Goal: Task Accomplishment & Management: Manage account settings

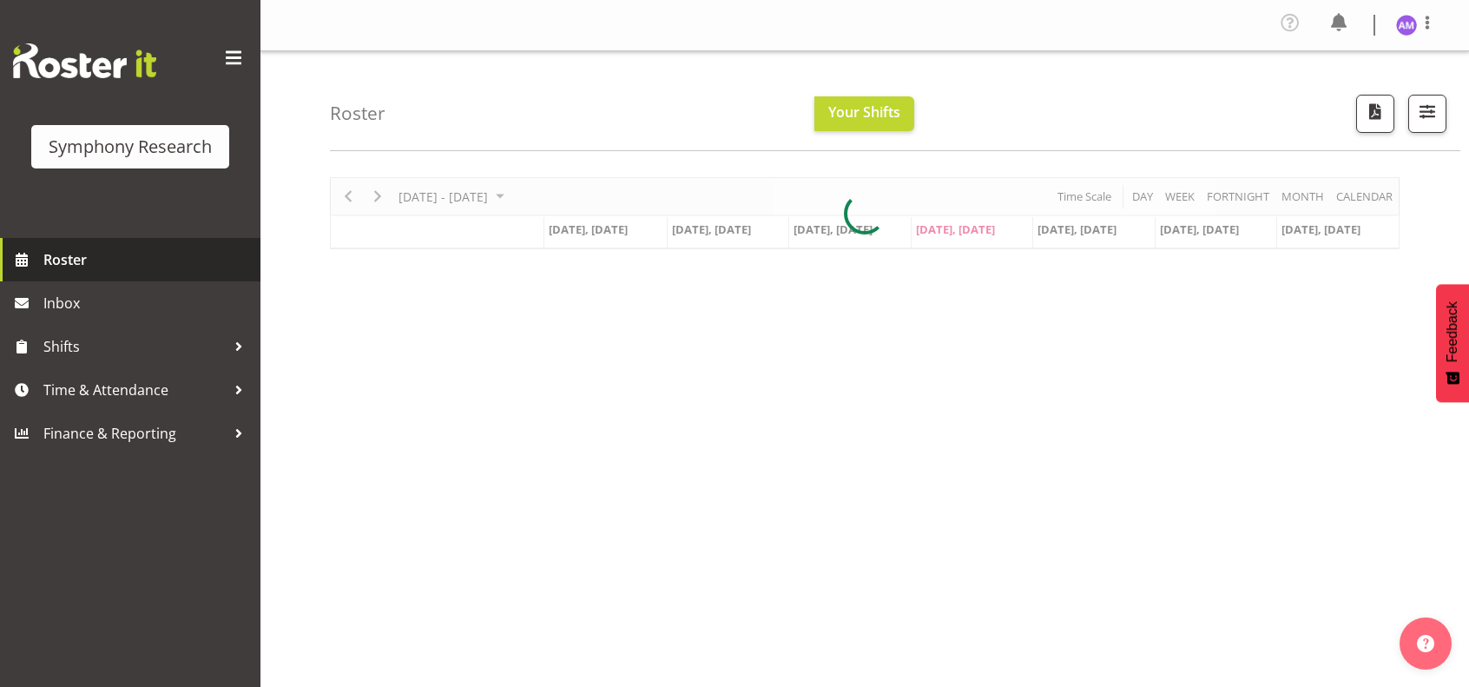
click at [45, 267] on span "Roster" at bounding box center [147, 260] width 208 height 26
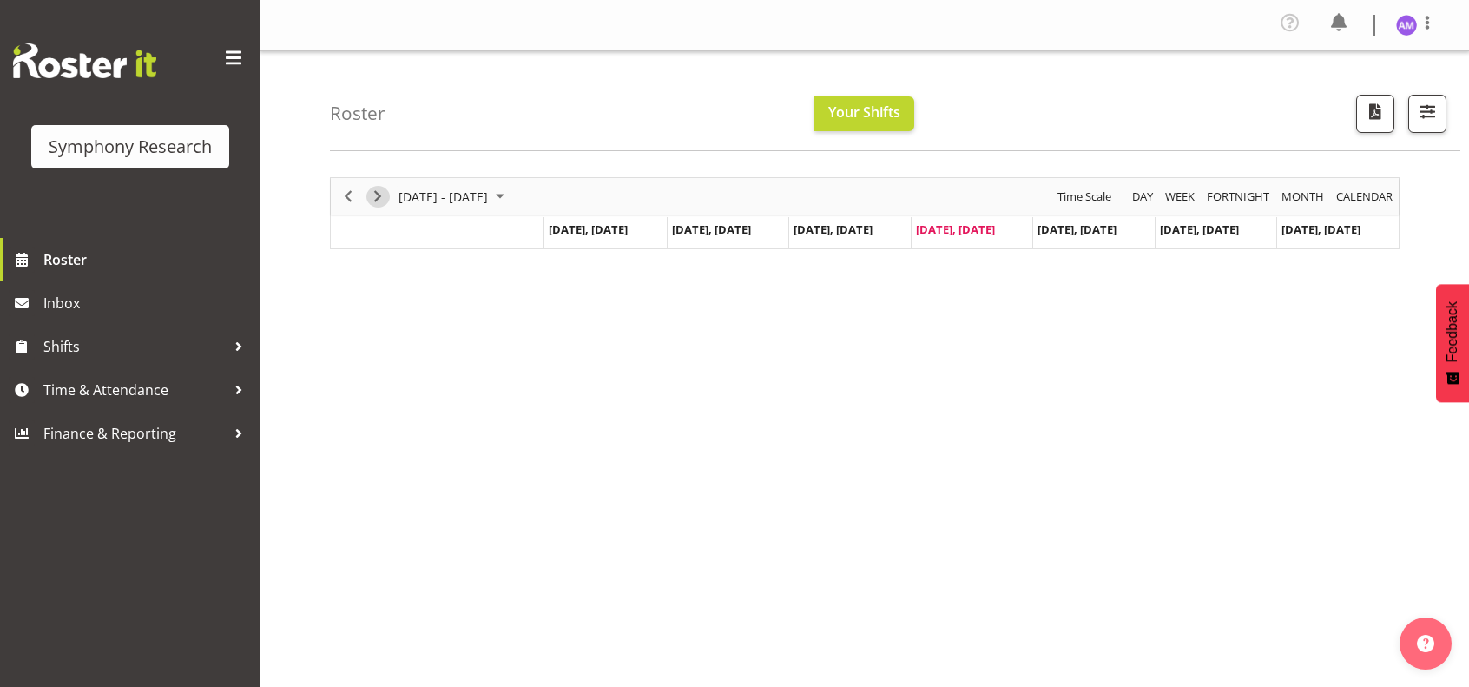
click at [380, 201] on span "Next" at bounding box center [377, 197] width 21 height 22
drag, startPoint x: 612, startPoint y: 259, endPoint x: 635, endPoint y: 261, distance: 22.7
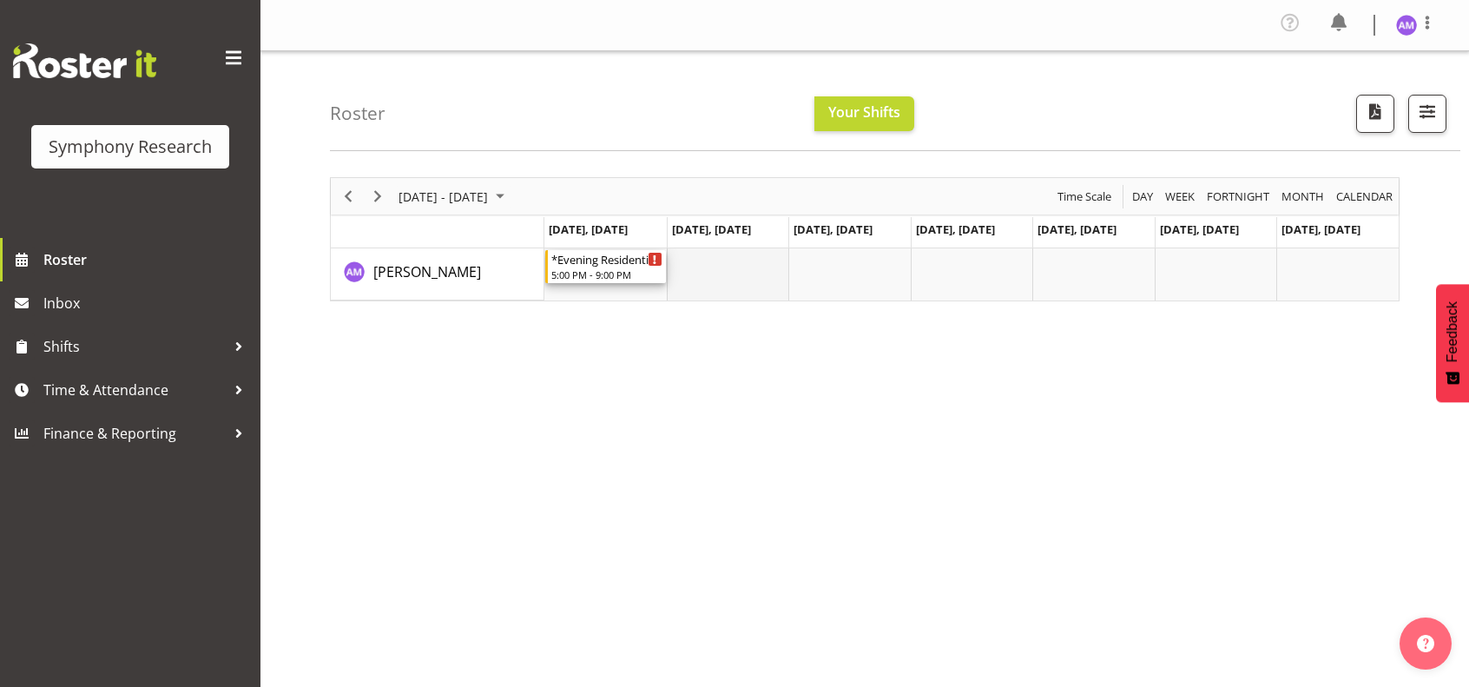
drag, startPoint x: 626, startPoint y: 259, endPoint x: 669, endPoint y: 258, distance: 42.6
click at [669, 258] on div "*Evening Residential Shift 5-9pm 5:00 PM - 9:00 PM" at bounding box center [971, 274] width 855 height 52
click at [171, 386] on span "Time & Attendance" at bounding box center [134, 390] width 182 height 26
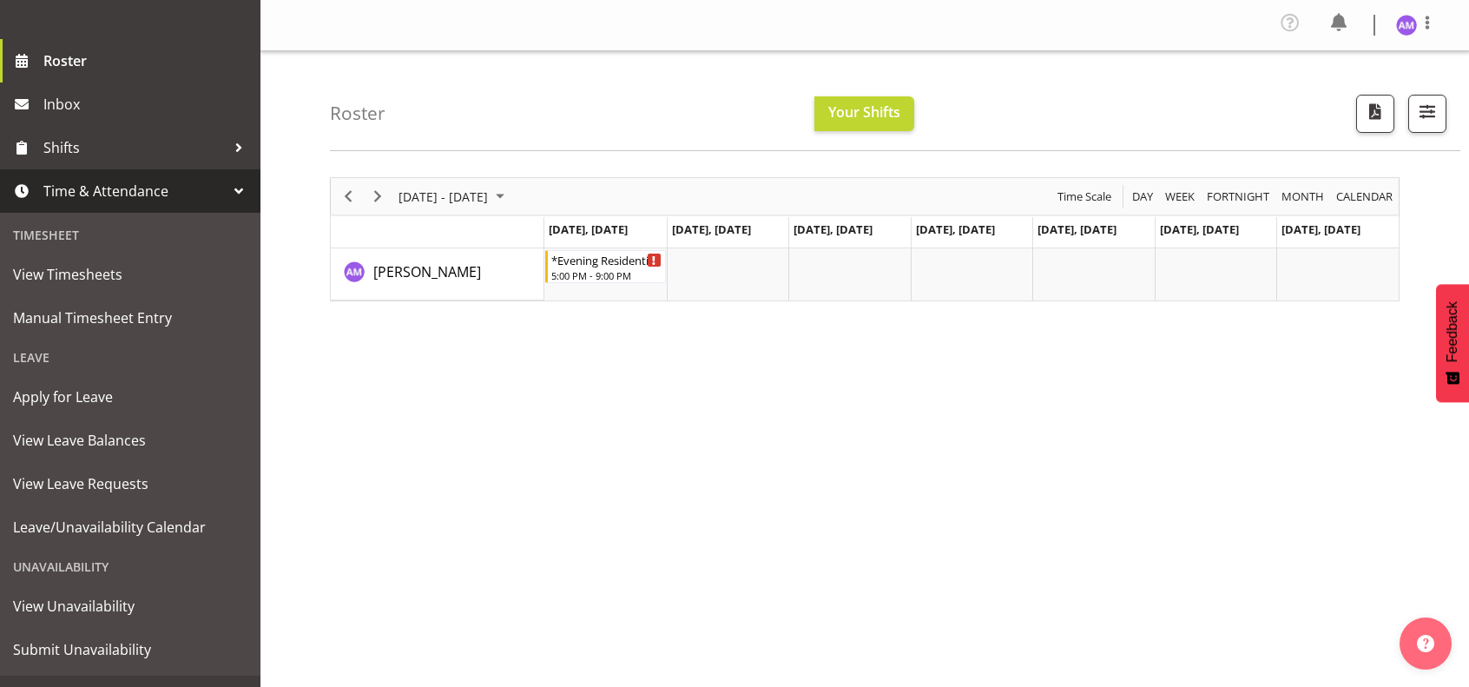
scroll to position [231, 0]
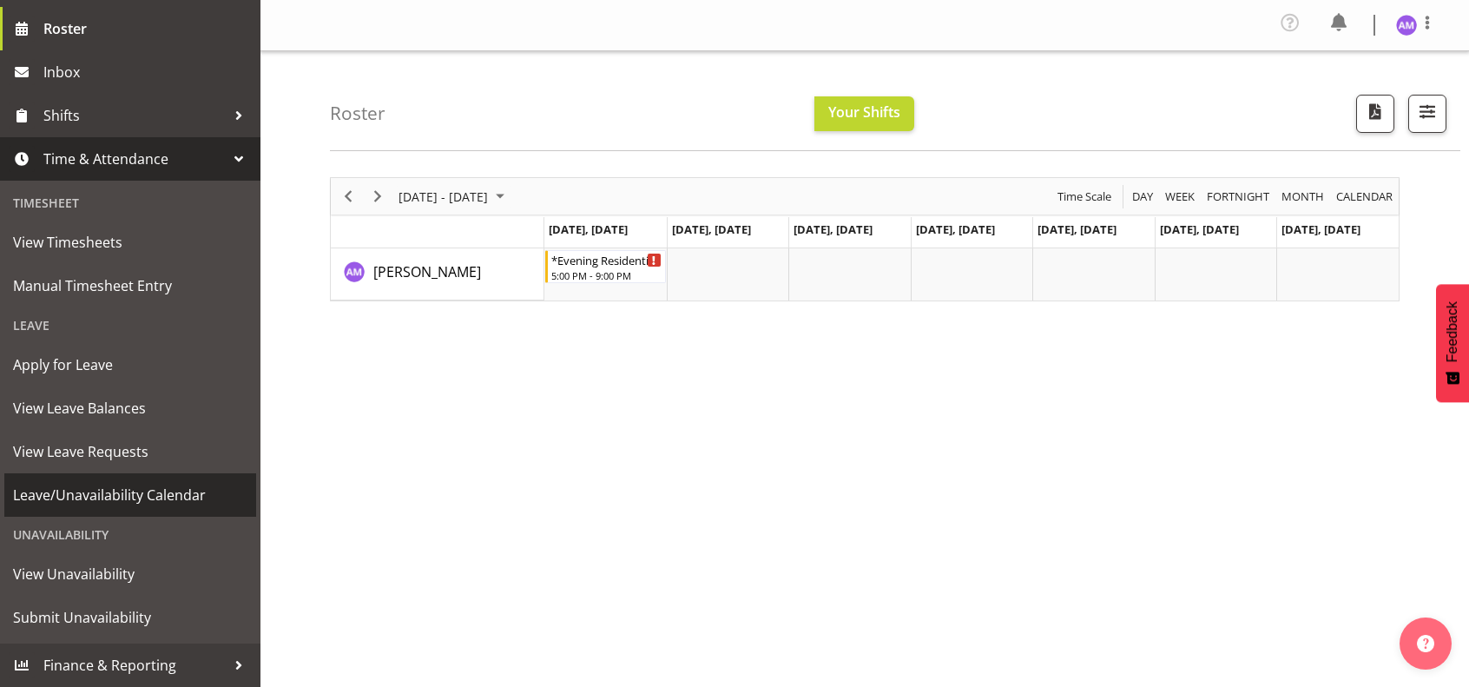
click at [113, 497] on span "Leave/Unavailability Calendar" at bounding box center [130, 495] width 234 height 26
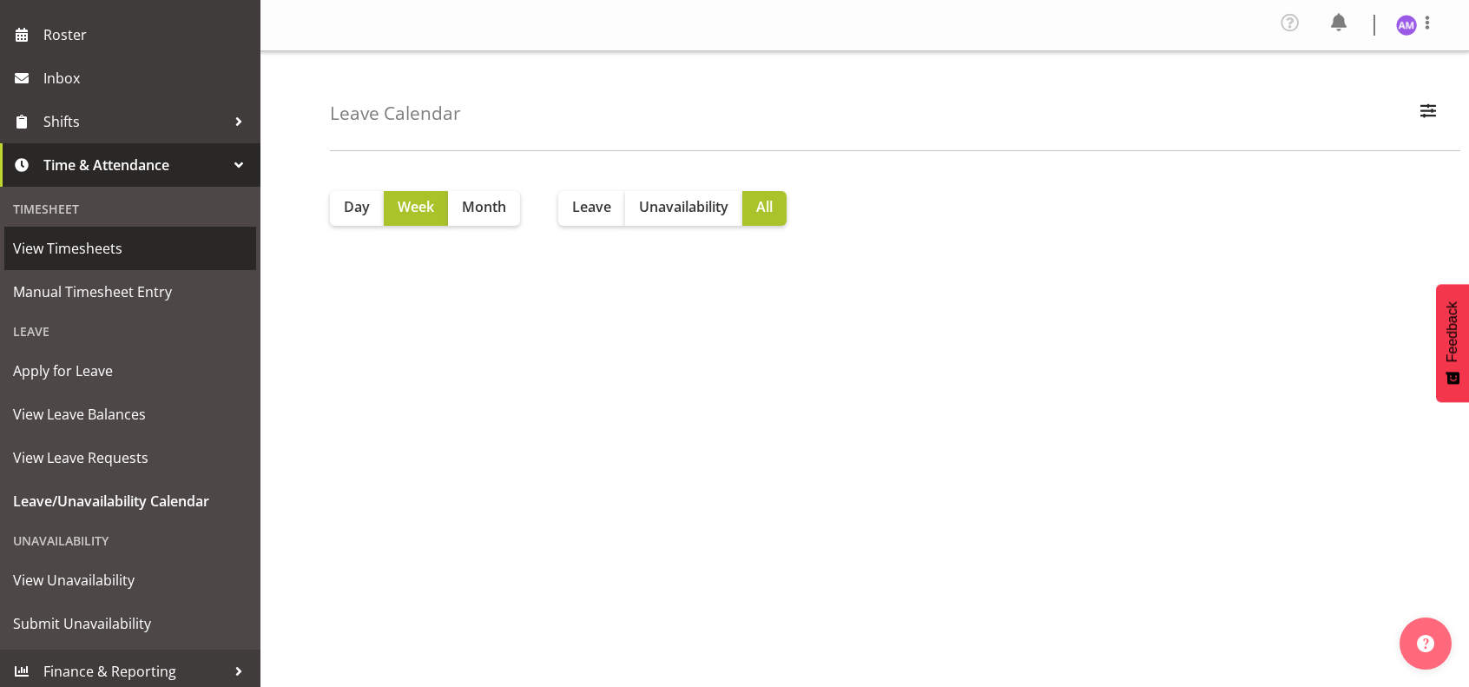
scroll to position [231, 0]
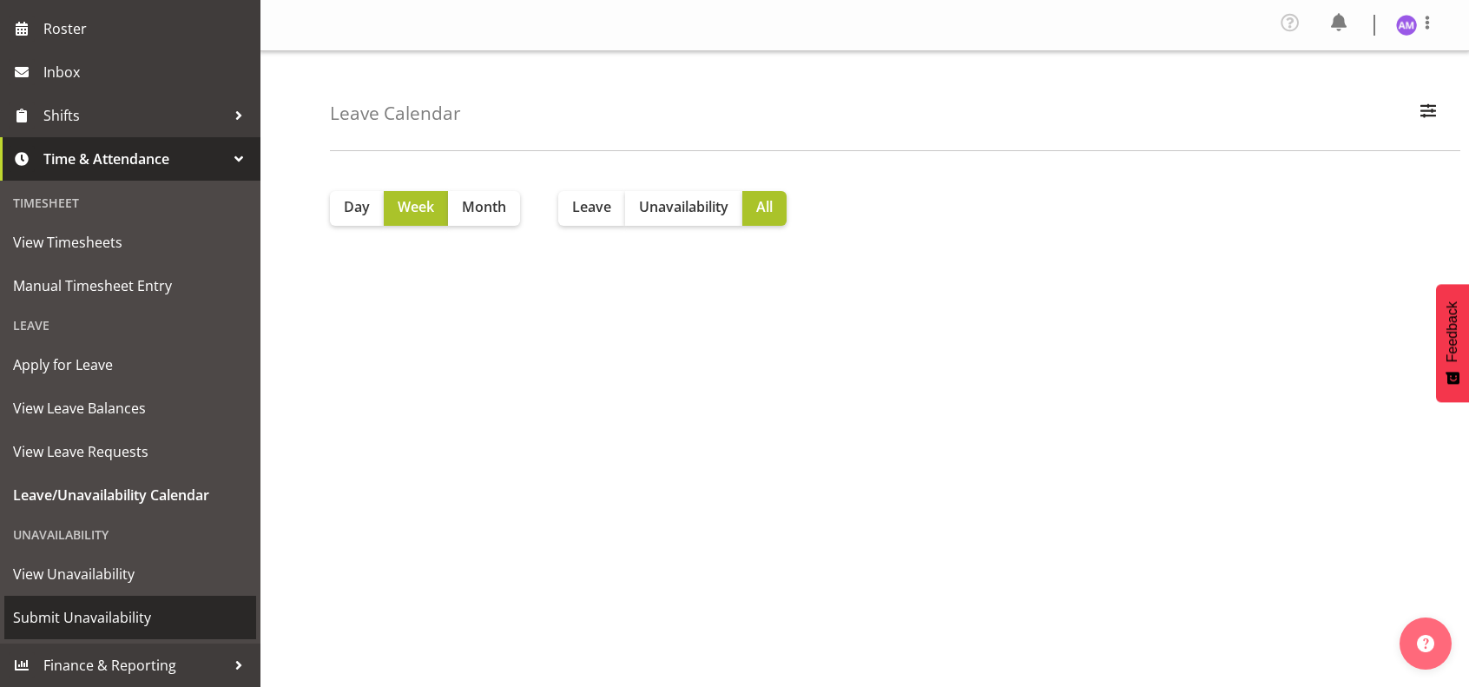
click at [135, 610] on span "Submit Unavailability" at bounding box center [130, 617] width 234 height 26
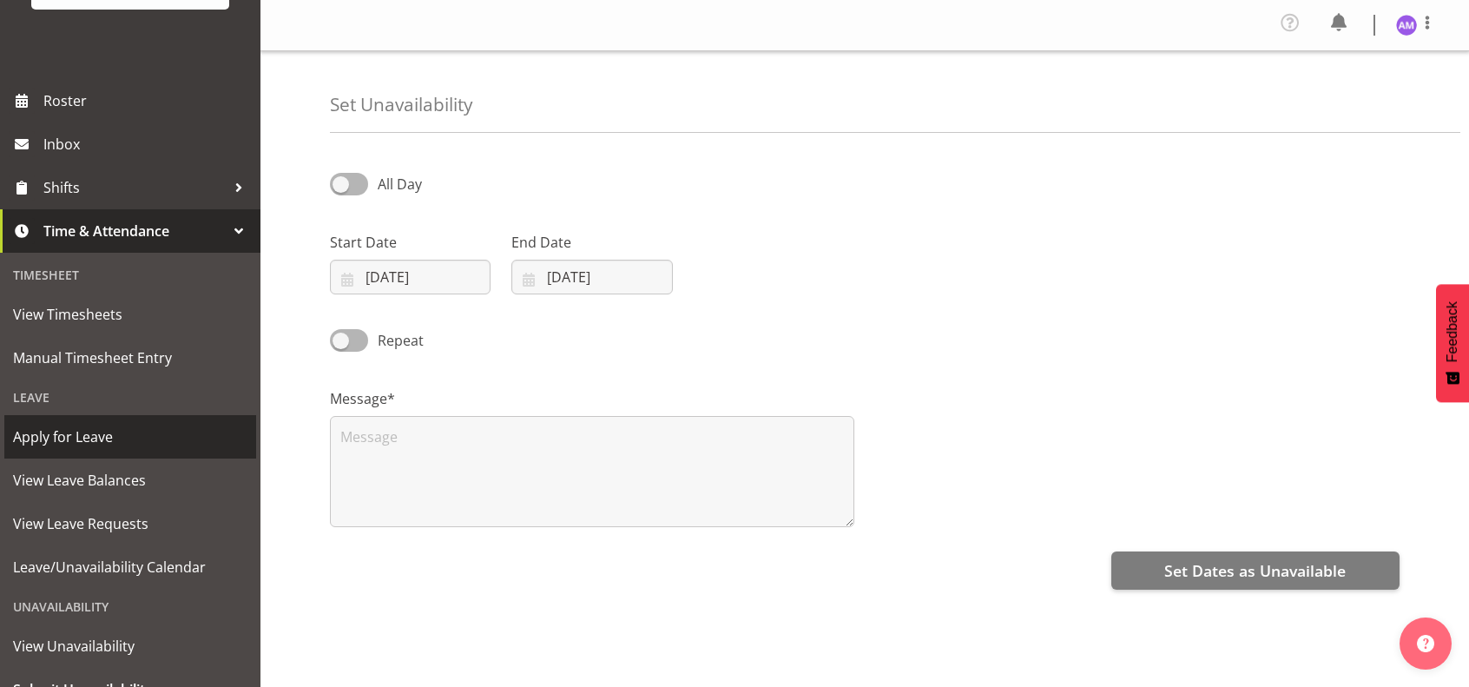
scroll to position [231, 0]
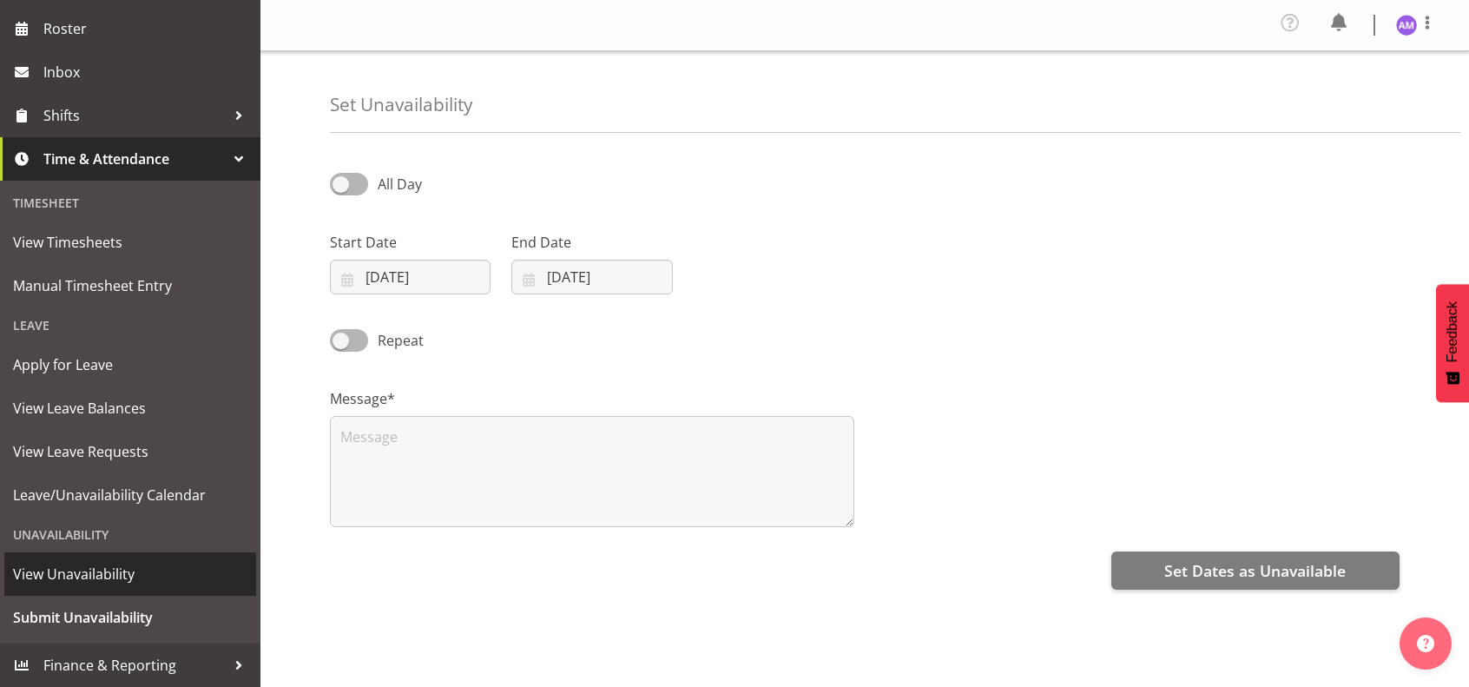
click at [115, 574] on span "View Unavailability" at bounding box center [130, 574] width 234 height 26
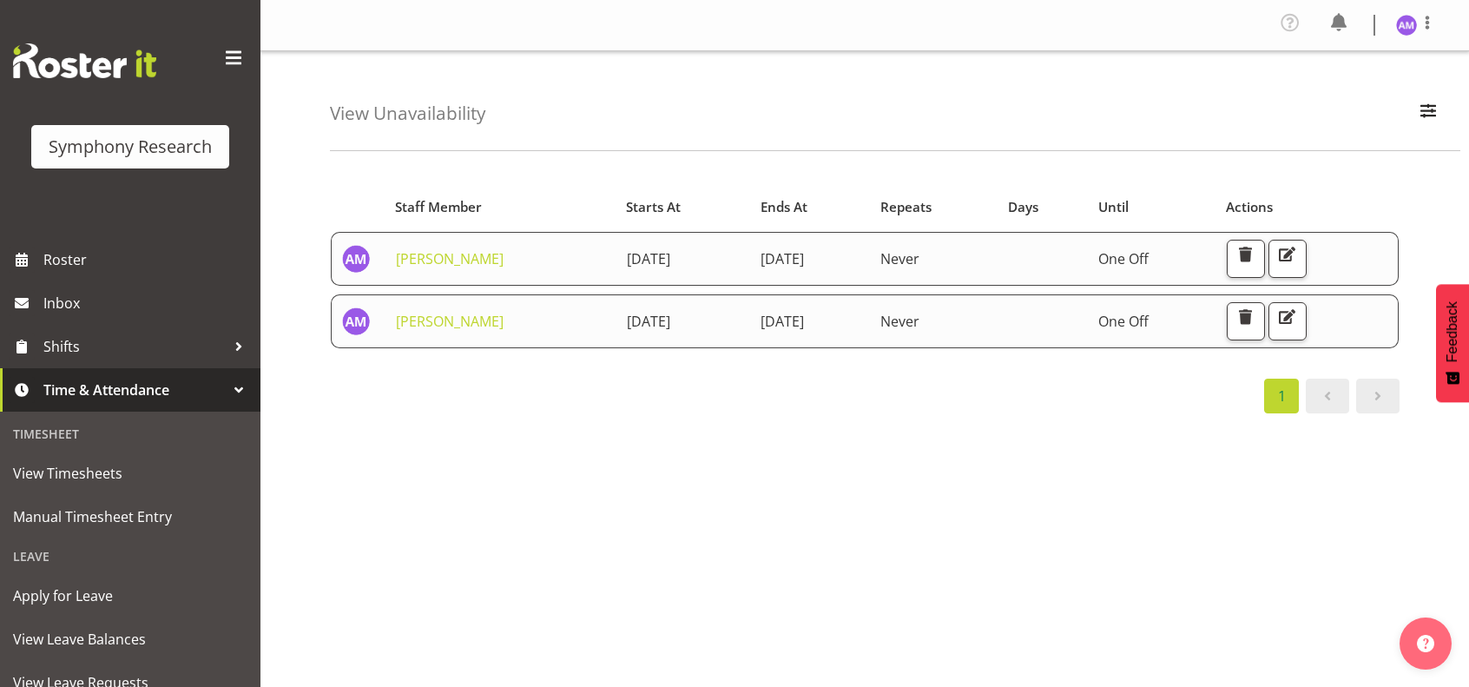
click at [804, 328] on span "[DATE]" at bounding box center [782, 321] width 43 height 19
click at [1307, 315] on button "button" at bounding box center [1288, 321] width 38 height 38
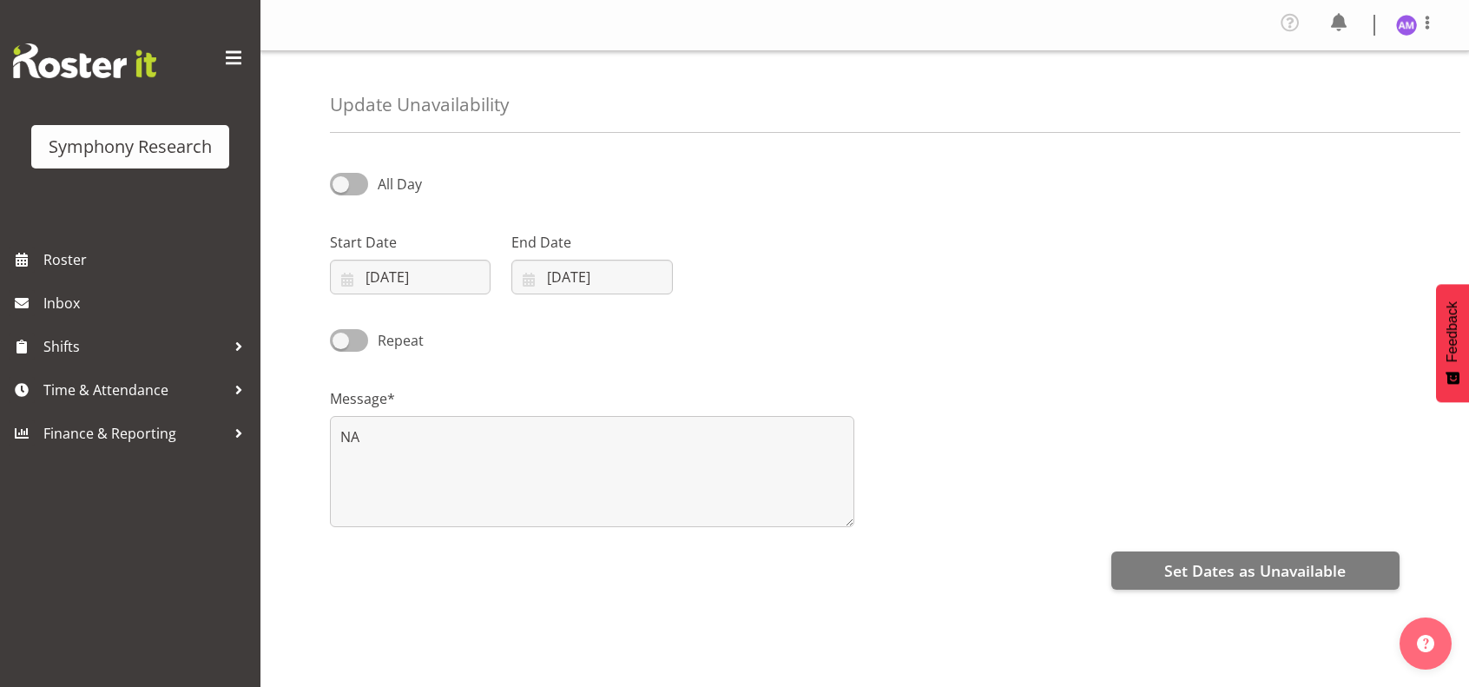
select select "8"
select select "2025"
click at [393, 280] on input "13/09/2025" at bounding box center [410, 277] width 161 height 35
click at [540, 451] on span "12" at bounding box center [538, 452] width 14 height 16
type input "12/09/2025"
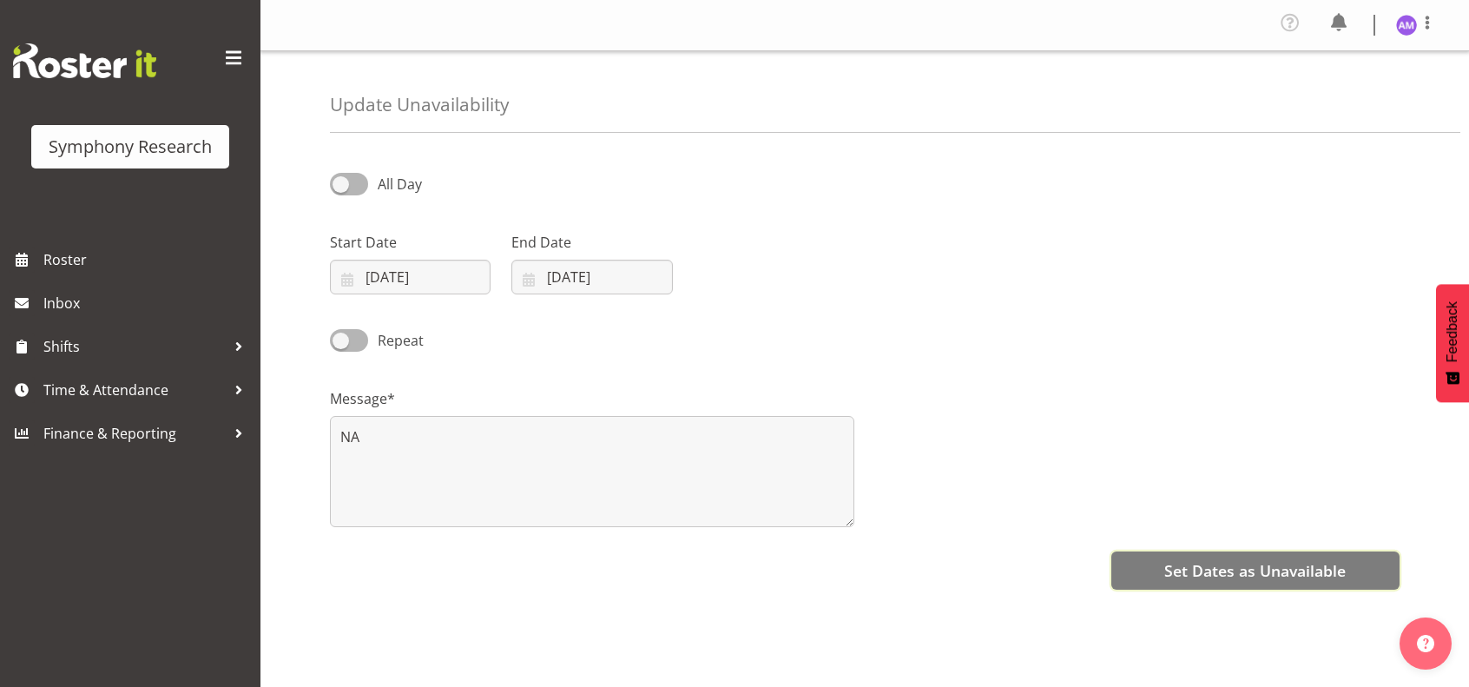
click at [1224, 564] on span "Set Dates as Unavailable" at bounding box center [1255, 570] width 181 height 23
